Goal: Task Accomplishment & Management: Use online tool/utility

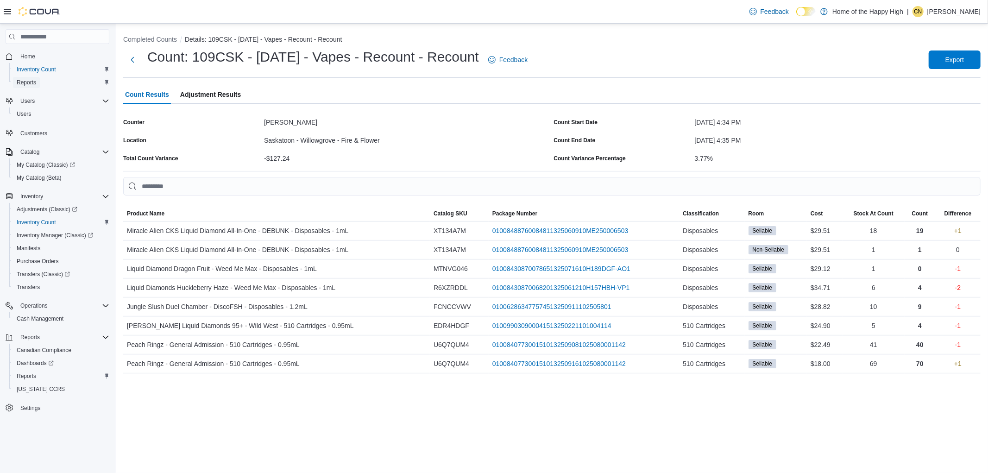
click at [28, 82] on span "Reports" at bounding box center [26, 82] width 19 height 7
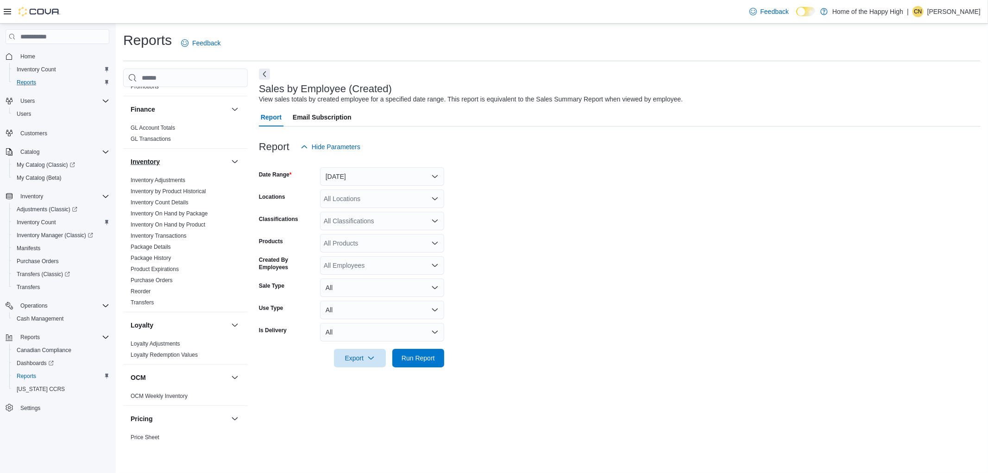
scroll to position [360, 0]
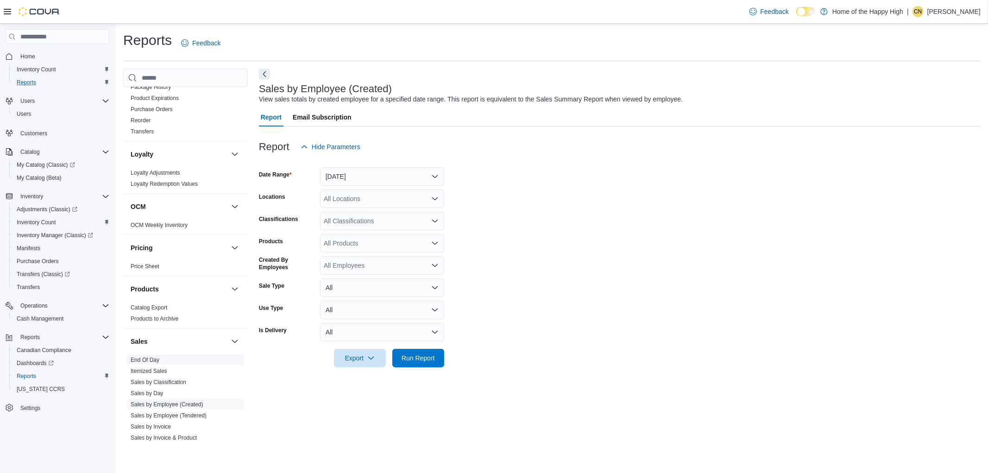
click at [142, 362] on link "End Of Day" at bounding box center [145, 360] width 29 height 6
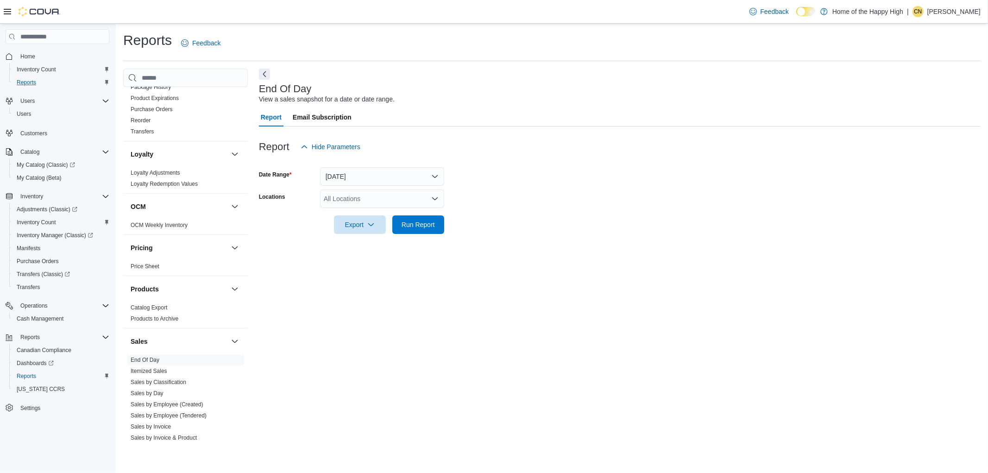
click at [362, 199] on div "All Locations" at bounding box center [382, 199] width 124 height 19
type input "******"
click at [385, 211] on span "Saskatoon - Willowgrove - Fire & Flower" at bounding box center [417, 214] width 116 height 9
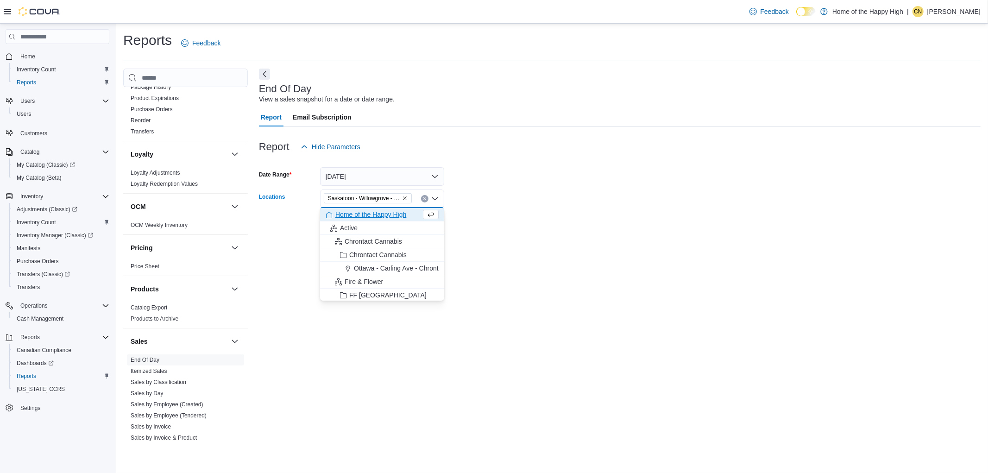
click at [538, 248] on div "End Of Day View a sales snapshot for a date or date range. Report Email Subscri…" at bounding box center [620, 256] width 722 height 374
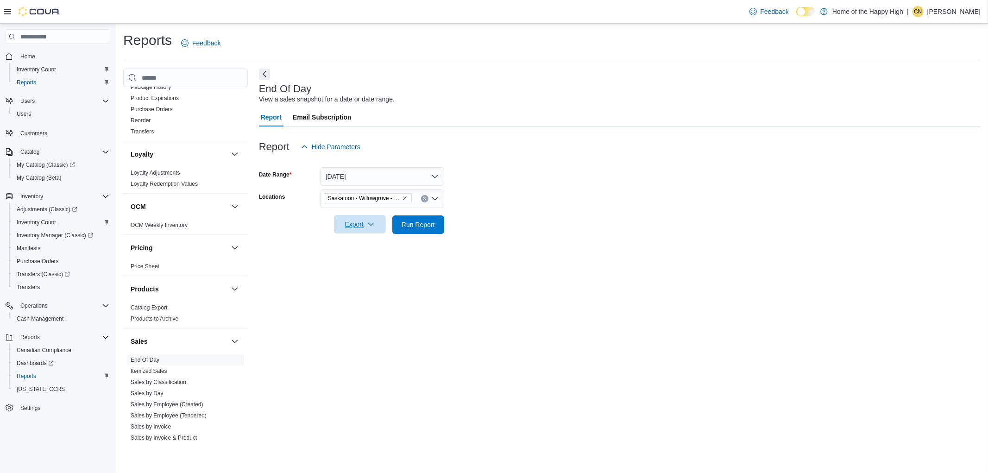
click at [370, 227] on icon "button" at bounding box center [370, 224] width 7 height 7
click at [364, 260] on span "Export to Pdf" at bounding box center [362, 261] width 42 height 7
click at [183, 402] on link "Sales by Employee (Created)" at bounding box center [167, 404] width 73 height 6
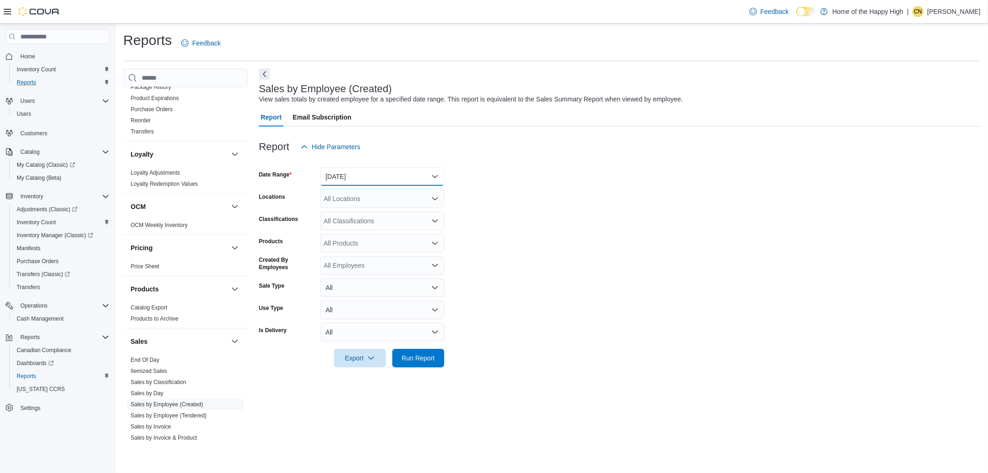
click at [352, 174] on button "[DATE]" at bounding box center [382, 176] width 124 height 19
click at [356, 210] on span "[DATE]" at bounding box center [388, 213] width 106 height 11
click at [650, 219] on form "Date Range [DATE] Locations All Locations Classifications All Classifications P…" at bounding box center [620, 261] width 722 height 211
click at [361, 193] on div "All Locations" at bounding box center [382, 199] width 124 height 19
type input "******"
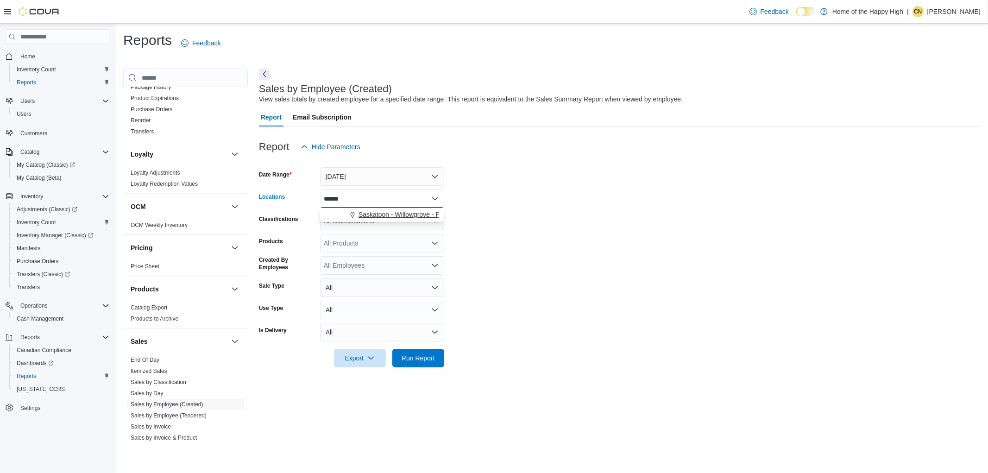
click at [371, 212] on span "Saskatoon - Willowgrove - Fire & Flower" at bounding box center [417, 214] width 116 height 9
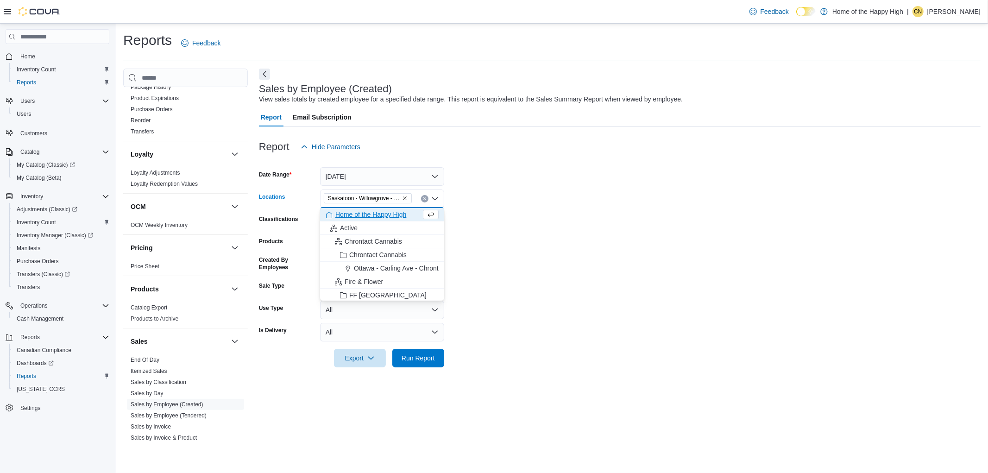
click at [633, 335] on form "Date Range [DATE] Locations [GEOGRAPHIC_DATA] - [GEOGRAPHIC_DATA] - Fire & Flow…" at bounding box center [620, 261] width 722 height 211
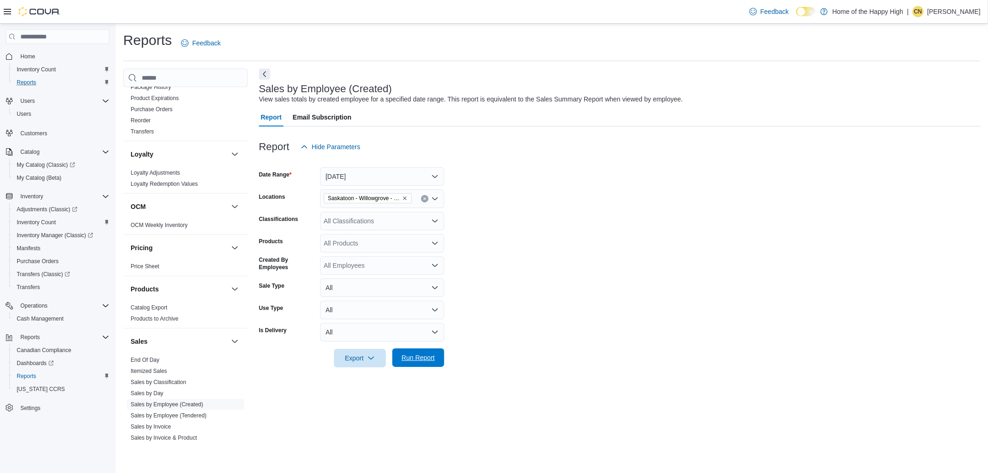
click at [418, 351] on span "Run Report" at bounding box center [418, 357] width 41 height 19
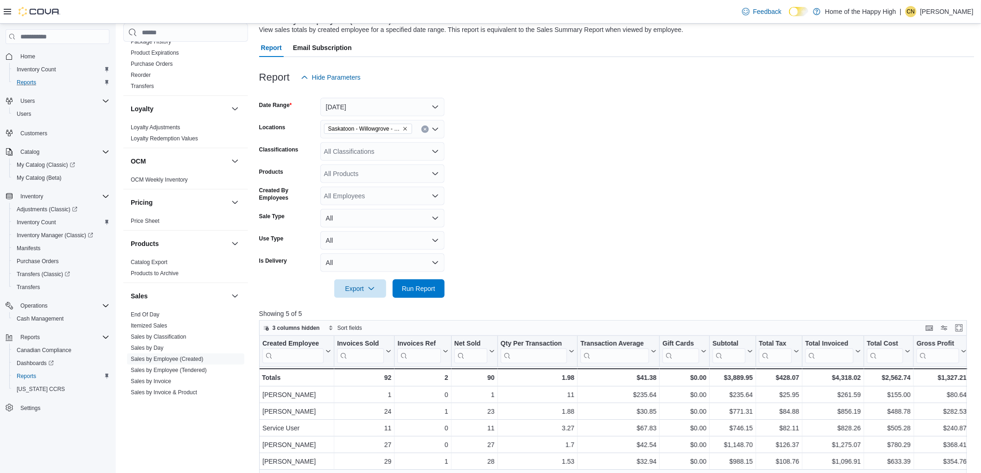
scroll to position [51, 0]
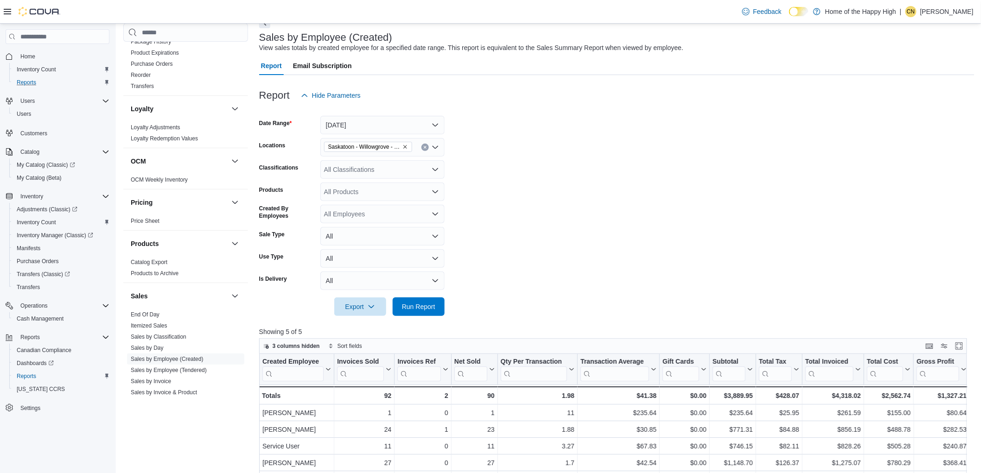
click at [364, 171] on div "All Classifications" at bounding box center [382, 169] width 124 height 19
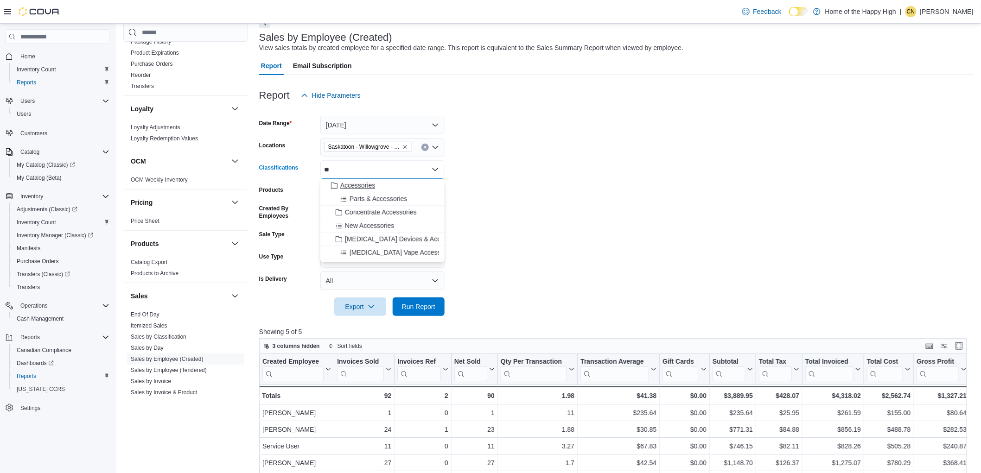
type input "**"
click at [372, 188] on span "Accessories" at bounding box center [357, 185] width 35 height 9
click at [589, 313] on form "Date Range [DATE] Locations [GEOGRAPHIC_DATA] - [GEOGRAPHIC_DATA] - Fire & Flow…" at bounding box center [616, 210] width 715 height 211
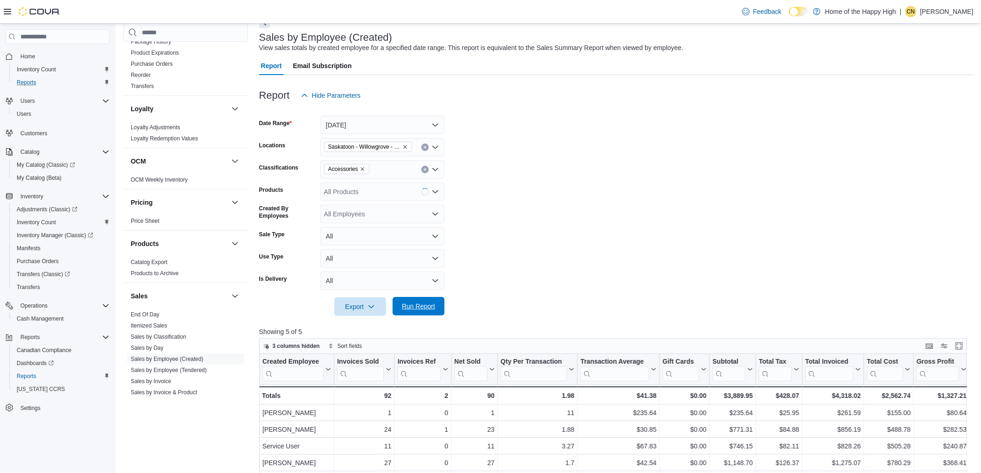
click at [436, 299] on span "Run Report" at bounding box center [418, 306] width 41 height 19
